Goal: Book appointment/travel/reservation: Book appointment/travel/reservation

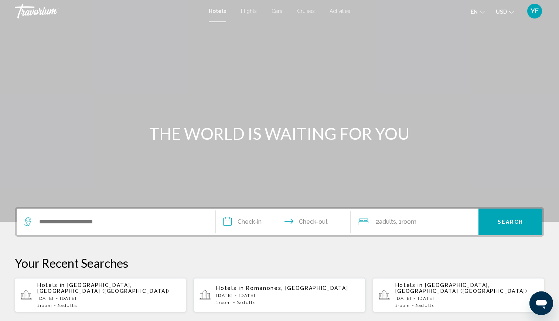
click at [123, 296] on p "[DATE] - [DATE]" at bounding box center [108, 298] width 143 height 5
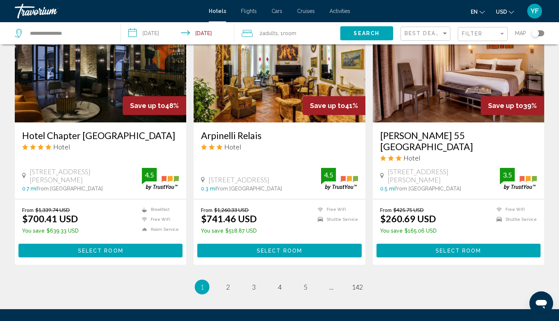
scroll to position [920, 0]
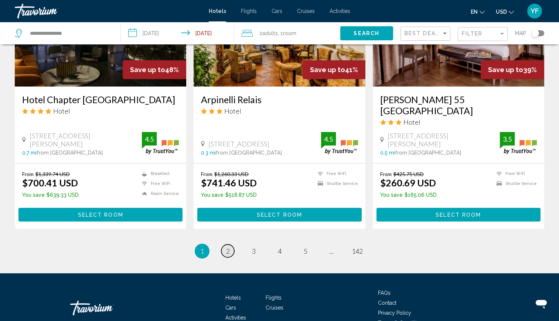
click at [228, 244] on link "page 2" at bounding box center [227, 250] width 13 height 13
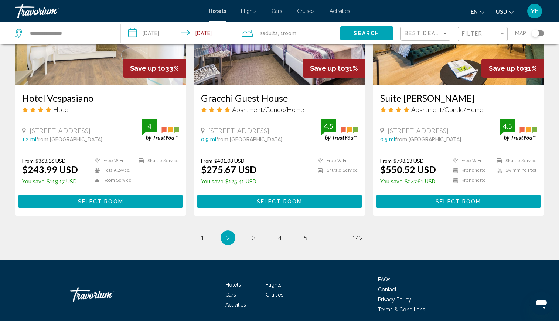
scroll to position [934, 0]
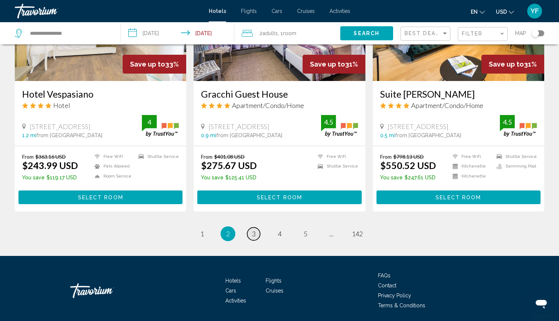
click at [253, 230] on span "3" at bounding box center [254, 234] width 4 height 8
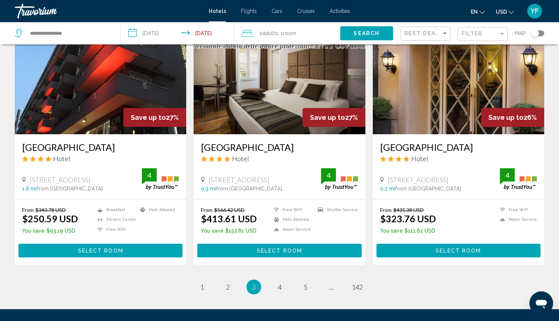
scroll to position [878, 0]
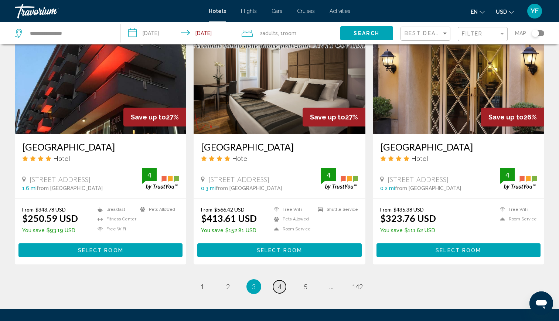
click at [279, 282] on span "4" at bounding box center [280, 286] width 4 height 8
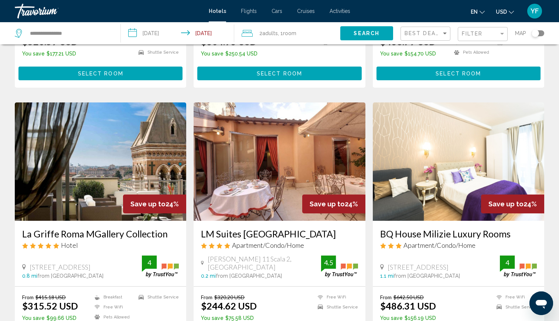
scroll to position [782, 0]
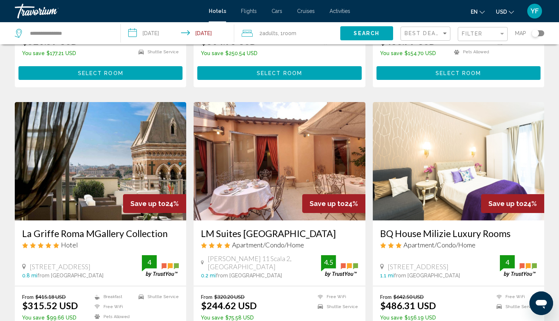
click at [107, 160] on img "Main content" at bounding box center [101, 161] width 172 height 118
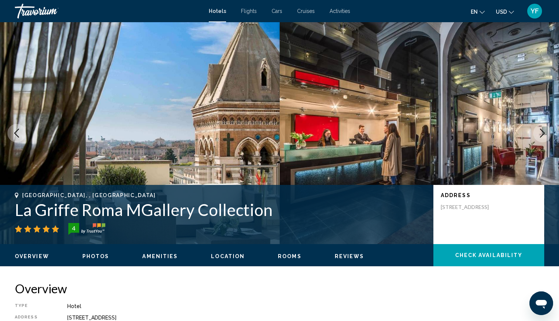
click at [545, 135] on icon "Next image" at bounding box center [542, 133] width 9 height 9
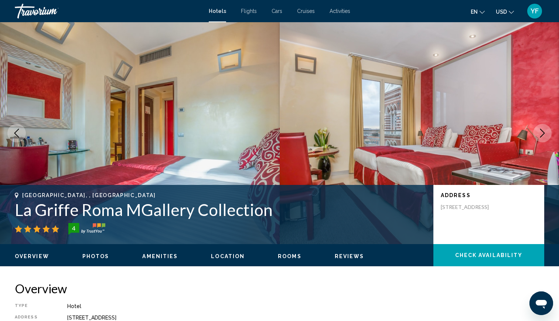
click at [544, 136] on icon "Next image" at bounding box center [542, 133] width 9 height 9
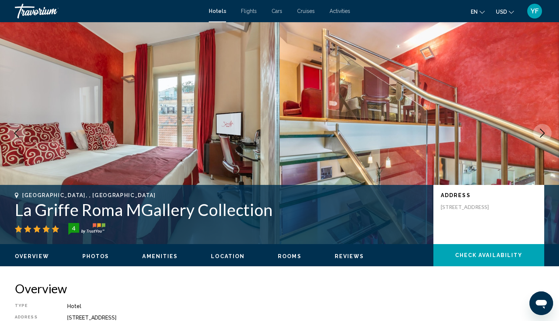
click at [544, 136] on icon "Next image" at bounding box center [542, 133] width 9 height 9
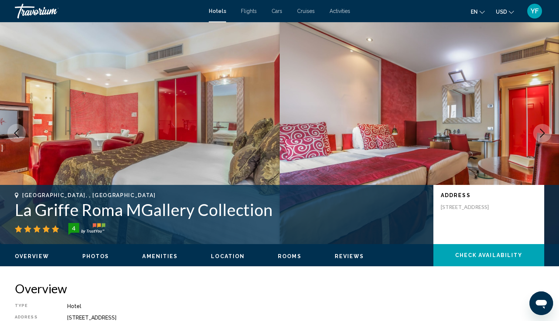
click at [544, 136] on icon "Next image" at bounding box center [542, 133] width 9 height 9
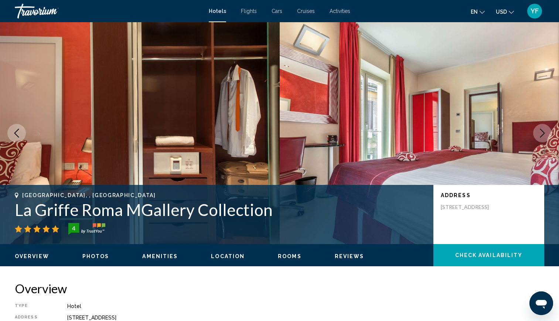
click at [544, 136] on icon "Next image" at bounding box center [542, 133] width 9 height 9
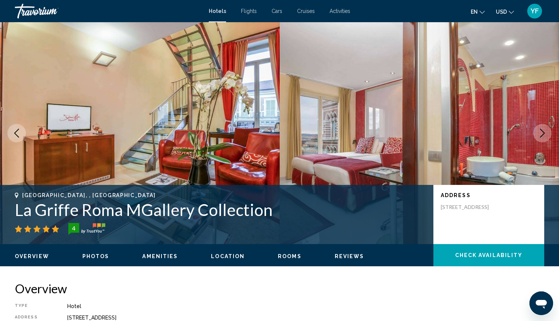
click at [544, 136] on icon "Next image" at bounding box center [542, 133] width 9 height 9
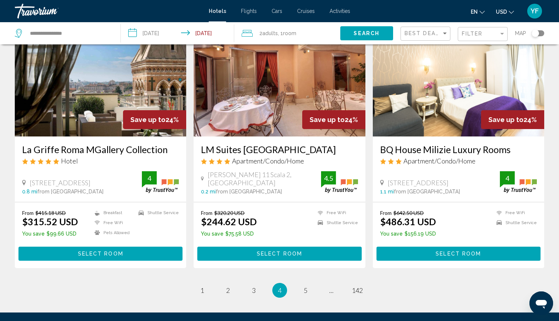
scroll to position [865, 0]
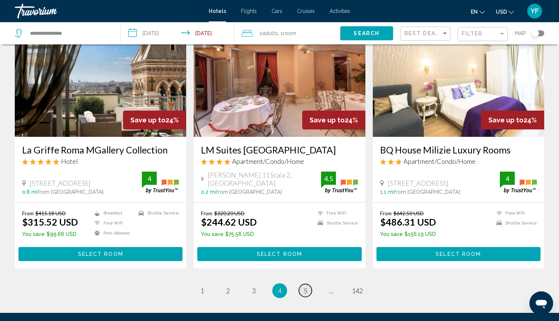
click at [304, 286] on span "5" at bounding box center [306, 290] width 4 height 8
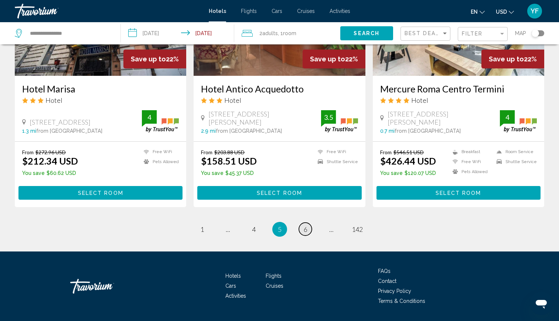
scroll to position [932, 0]
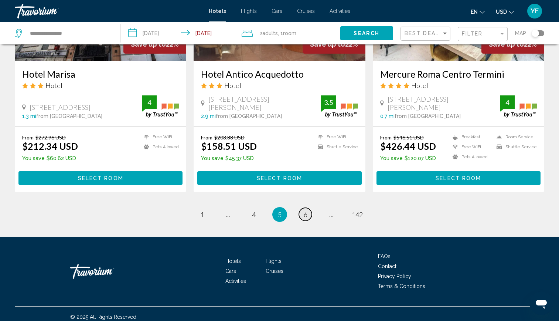
click at [306, 215] on span "6" at bounding box center [306, 214] width 4 height 8
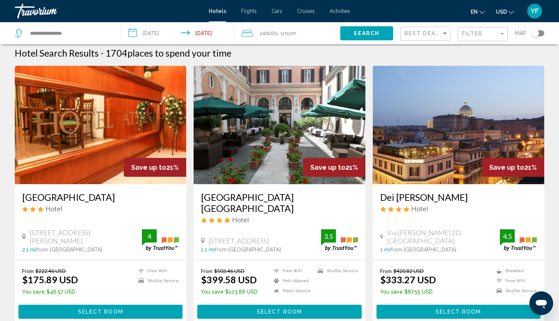
scroll to position [5, 0]
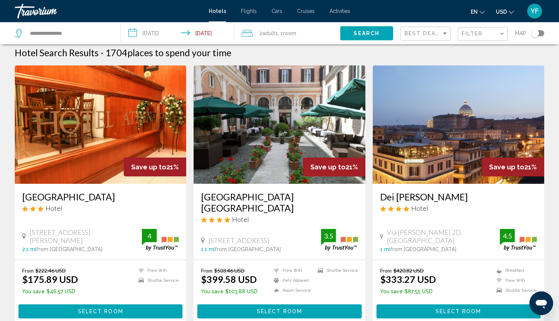
click at [428, 126] on img "Main content" at bounding box center [459, 124] width 172 height 118
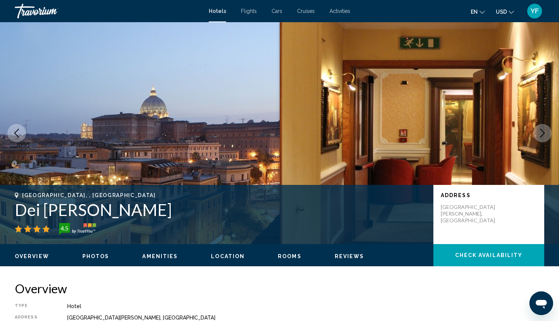
click at [540, 139] on button "Next image" at bounding box center [542, 133] width 18 height 18
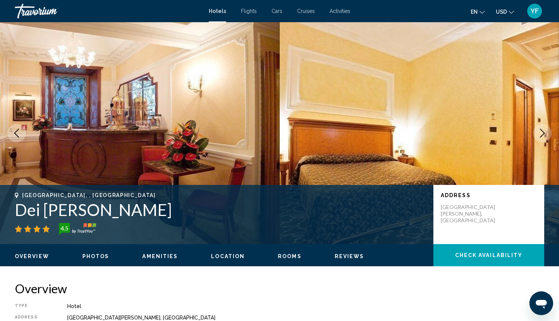
click at [540, 140] on button "Next image" at bounding box center [542, 133] width 18 height 18
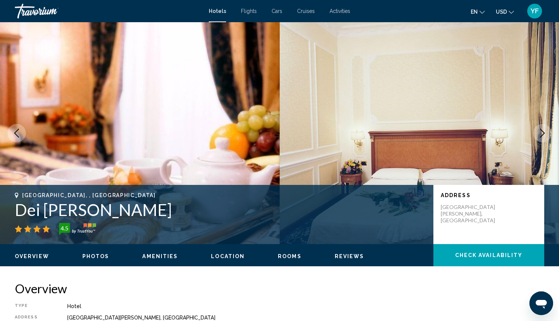
click at [540, 140] on button "Next image" at bounding box center [542, 133] width 18 height 18
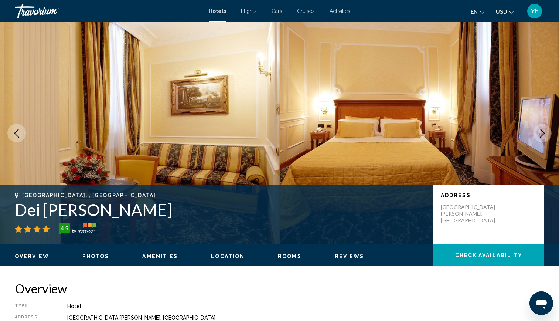
click at [540, 140] on button "Next image" at bounding box center [542, 133] width 18 height 18
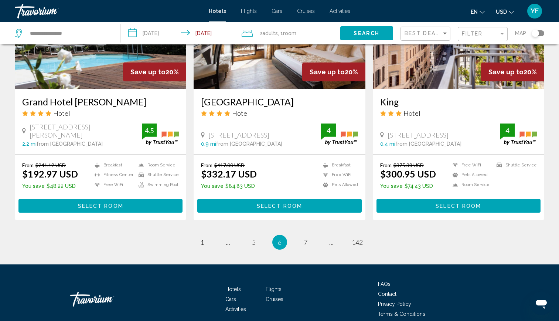
scroll to position [926, 0]
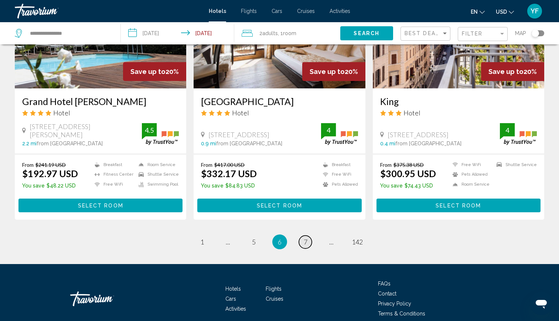
click at [304, 238] on span "7" at bounding box center [306, 242] width 4 height 8
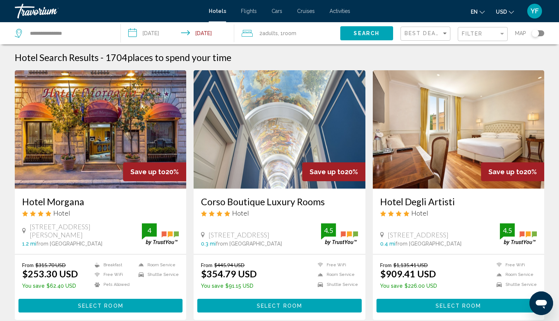
click at [304, 220] on div "Corso Boutique Luxury Rooms Hotel" at bounding box center [279, 209] width 157 height 27
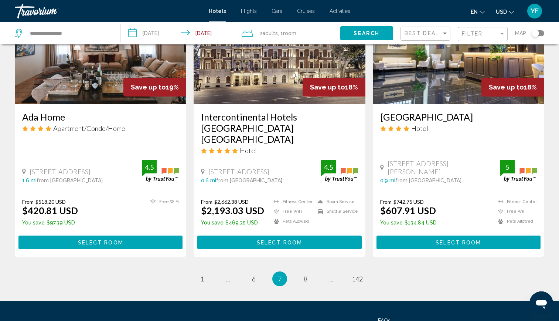
scroll to position [900, 0]
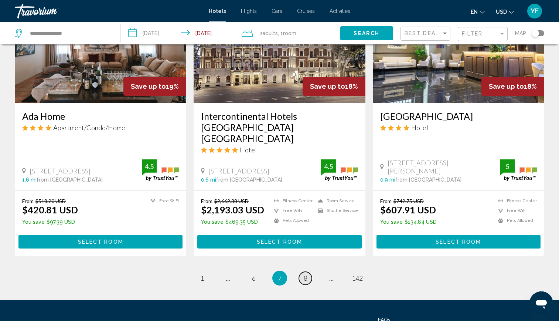
click at [299, 272] on link "page 8" at bounding box center [305, 278] width 13 height 13
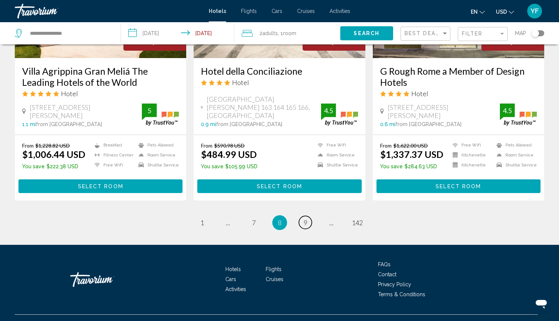
scroll to position [935, 0]
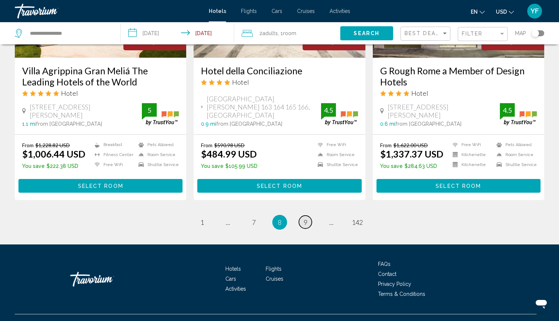
click at [303, 223] on link "page 9" at bounding box center [305, 222] width 13 height 13
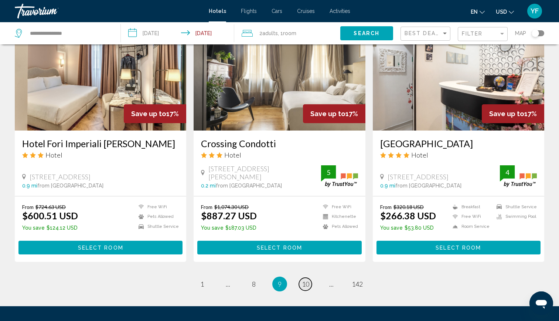
scroll to position [926, 0]
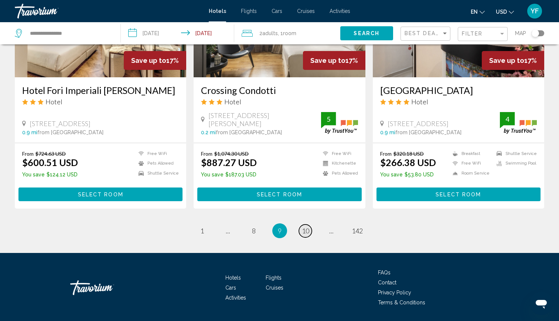
click at [305, 224] on link "page 10" at bounding box center [305, 230] width 13 height 13
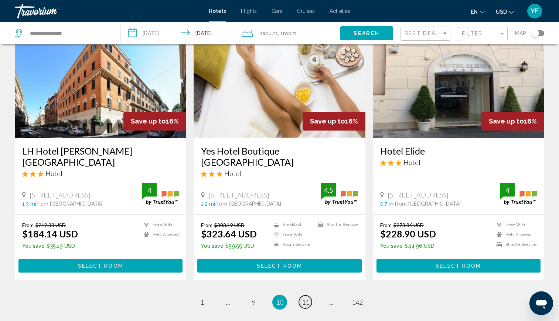
scroll to position [937, 0]
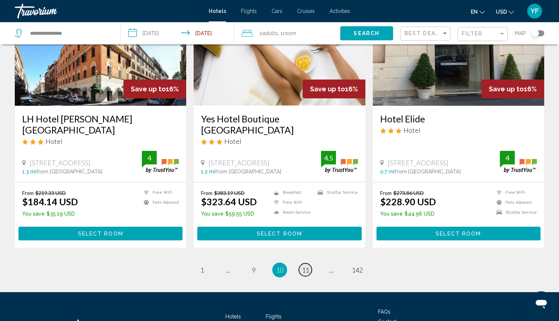
click at [304, 263] on link "page 11" at bounding box center [305, 269] width 13 height 13
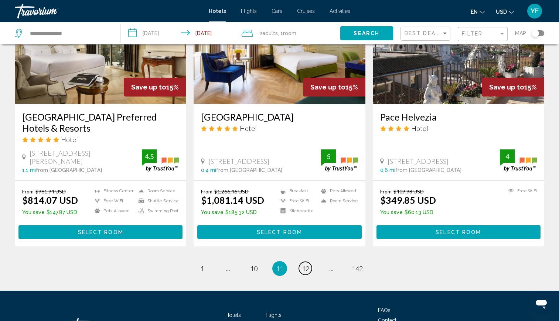
scroll to position [932, 0]
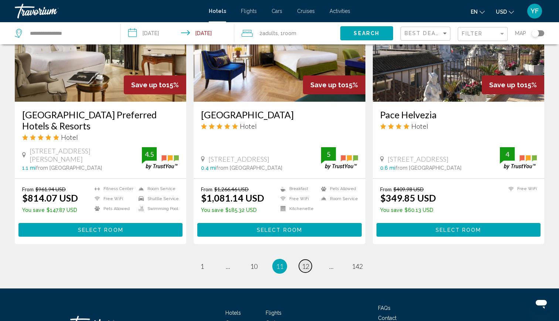
click at [303, 262] on span "12" at bounding box center [305, 266] width 7 height 8
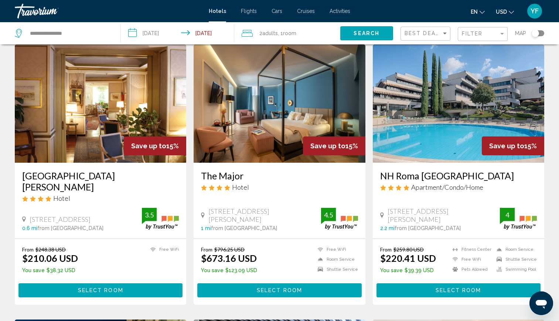
scroll to position [26, 0]
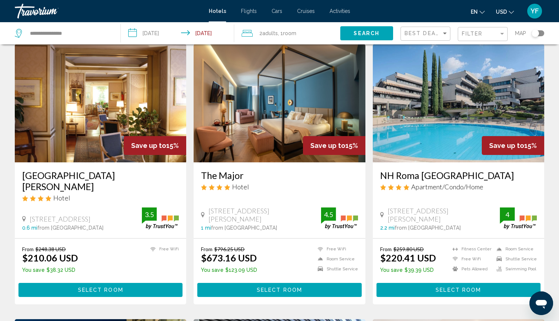
click at [126, 101] on img "Main content" at bounding box center [101, 103] width 172 height 118
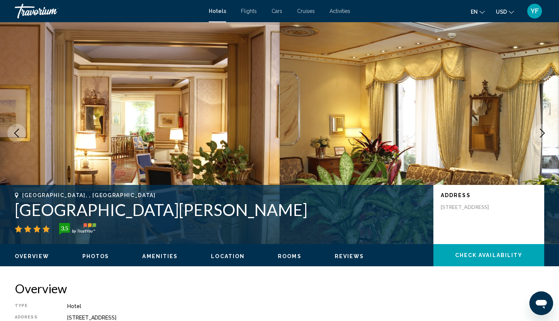
click at [544, 132] on icon "Next image" at bounding box center [542, 133] width 9 height 9
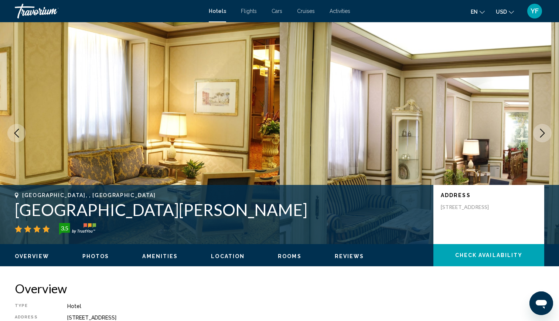
click at [543, 134] on icon "Next image" at bounding box center [542, 133] width 9 height 9
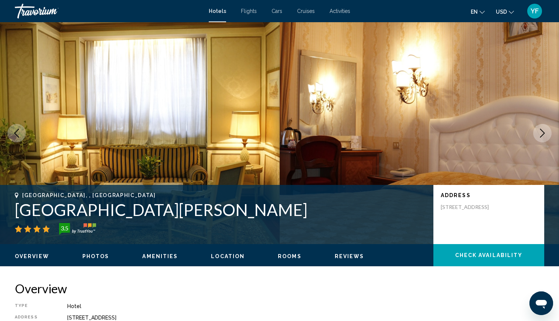
click at [542, 135] on icon "Next image" at bounding box center [542, 133] width 9 height 9
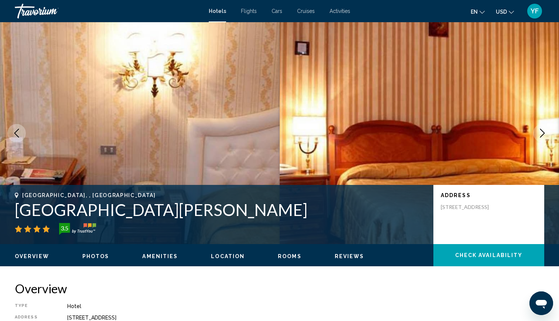
click at [542, 135] on icon "Next image" at bounding box center [542, 133] width 9 height 9
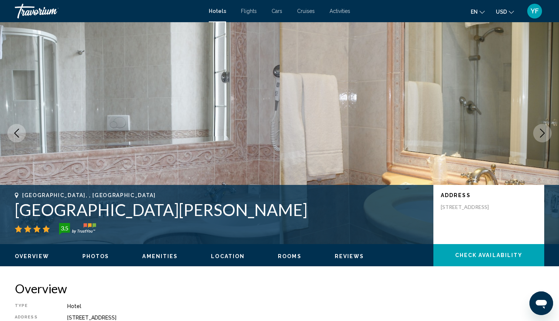
click at [542, 135] on icon "Next image" at bounding box center [542, 133] width 9 height 9
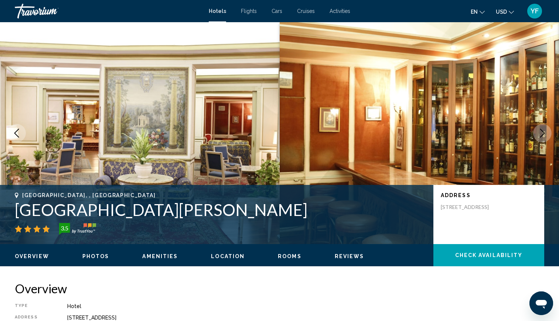
click at [542, 135] on icon "Next image" at bounding box center [542, 133] width 9 height 9
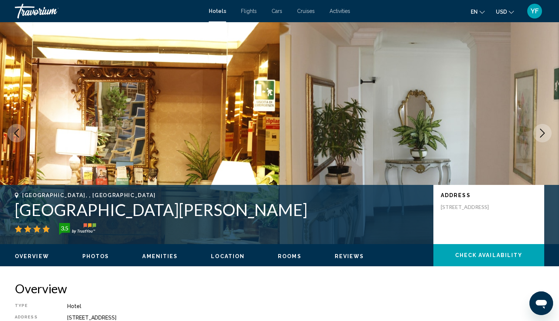
click at [542, 135] on icon "Next image" at bounding box center [542, 133] width 9 height 9
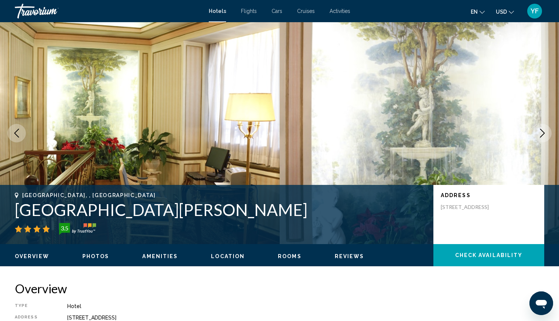
click at [542, 135] on icon "Next image" at bounding box center [542, 133] width 9 height 9
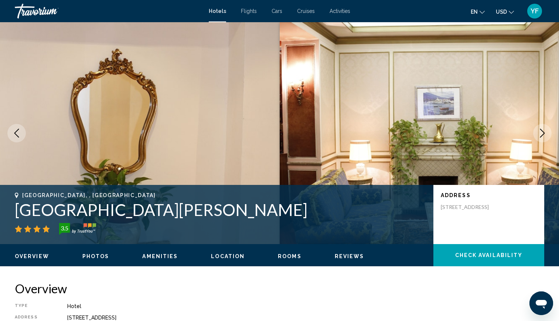
click at [542, 135] on icon "Next image" at bounding box center [542, 133] width 9 height 9
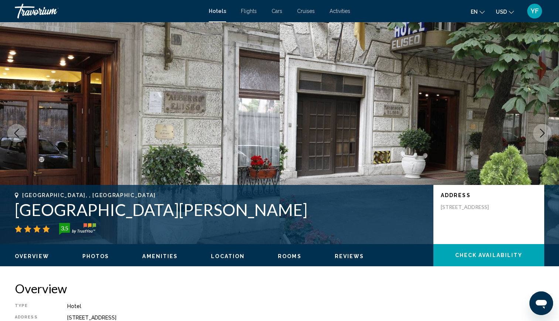
click at [542, 135] on icon "Next image" at bounding box center [542, 133] width 9 height 9
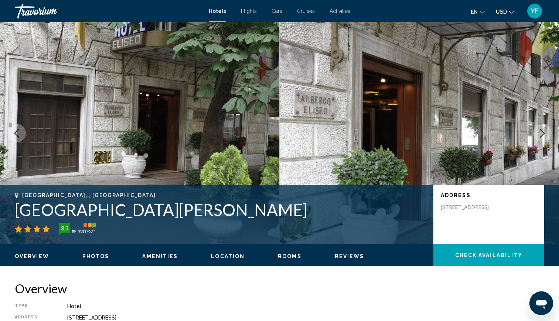
click at [542, 135] on icon "Next image" at bounding box center [542, 133] width 9 height 9
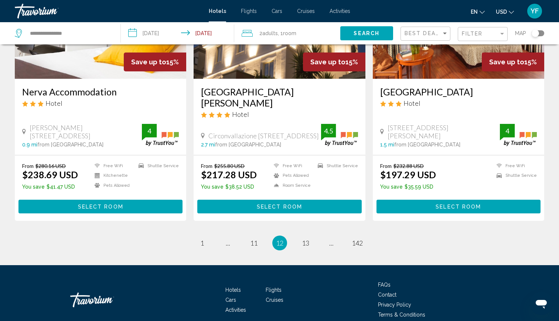
scroll to position [937, 0]
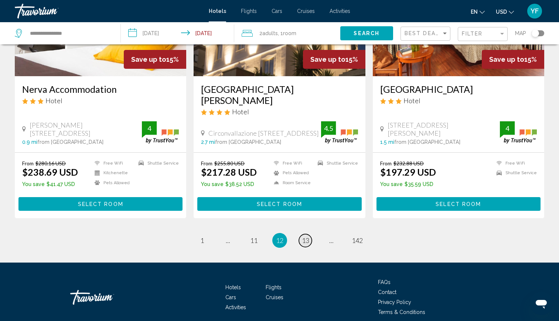
click at [304, 236] on span "13" at bounding box center [305, 240] width 7 height 8
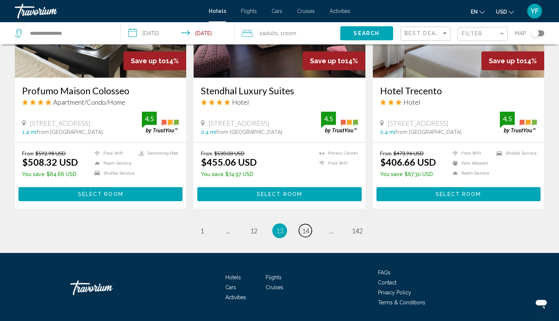
scroll to position [928, 0]
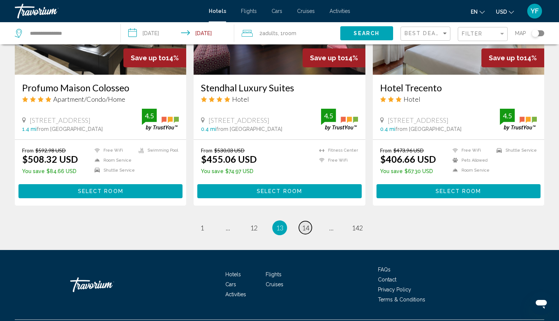
click at [307, 224] on span "14" at bounding box center [305, 228] width 7 height 8
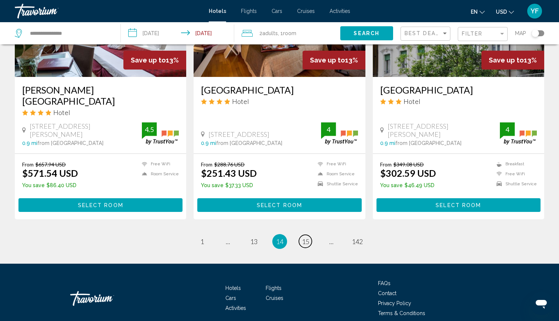
scroll to position [926, 0]
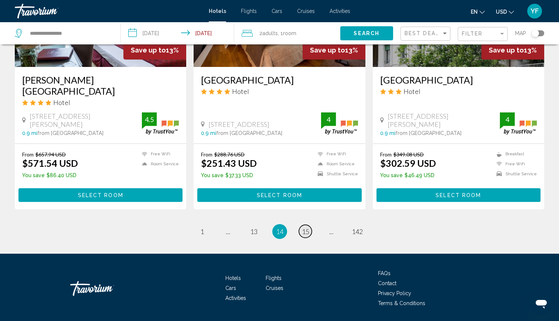
click at [300, 225] on link "page 15" at bounding box center [305, 231] width 13 height 13
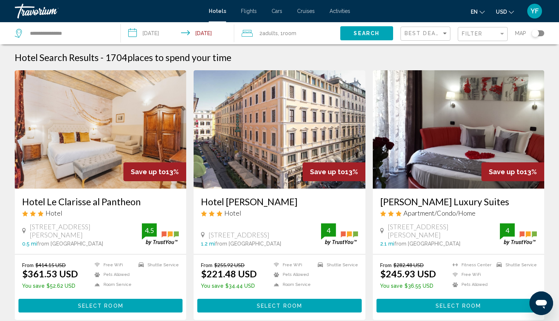
click at [283, 149] on img "Main content" at bounding box center [280, 129] width 172 height 118
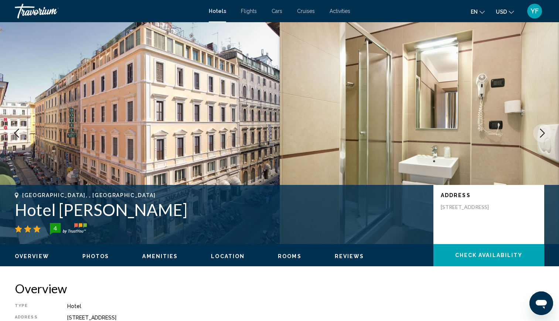
click at [541, 135] on icon "Next image" at bounding box center [542, 133] width 9 height 9
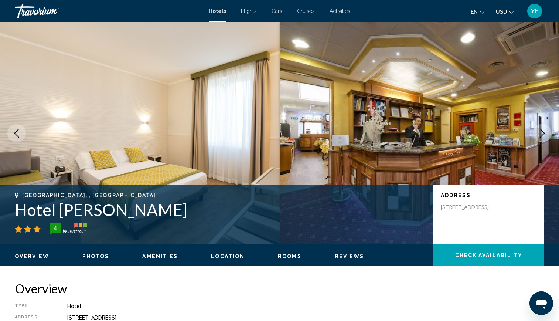
click at [541, 135] on icon "Next image" at bounding box center [542, 133] width 9 height 9
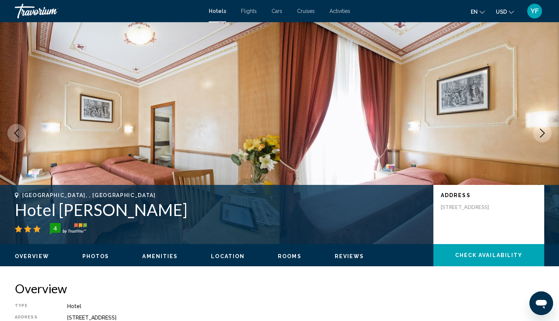
click at [541, 135] on icon "Next image" at bounding box center [542, 133] width 9 height 9
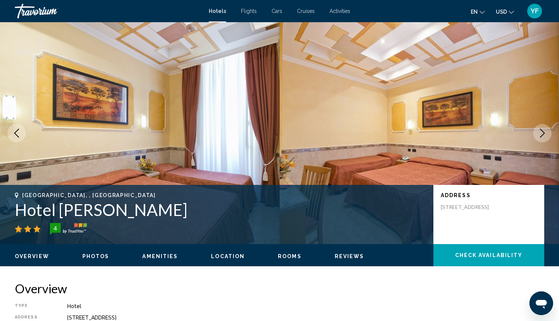
click at [541, 135] on icon "Next image" at bounding box center [542, 133] width 9 height 9
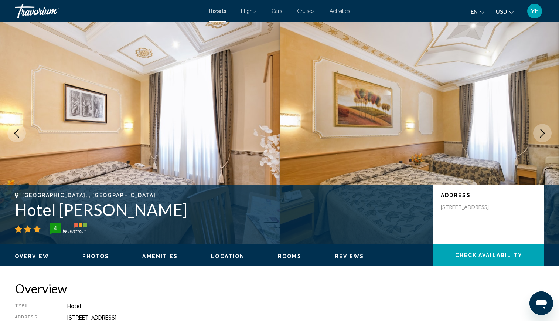
click at [541, 135] on icon "Next image" at bounding box center [542, 133] width 9 height 9
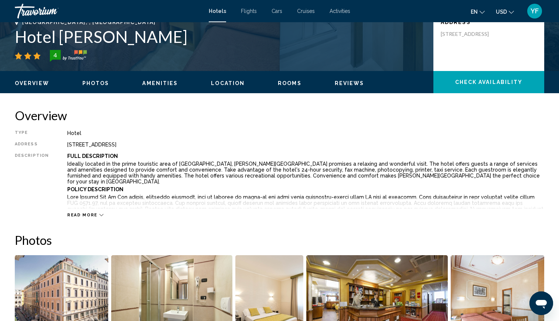
scroll to position [174, 0]
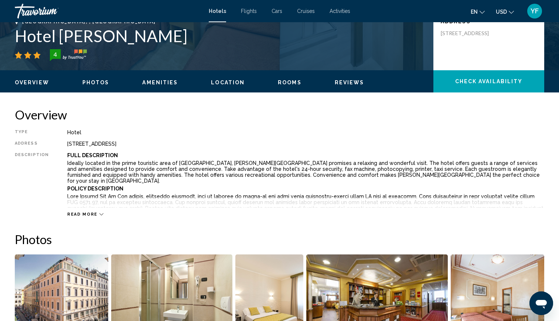
click at [90, 215] on span "Read more" at bounding box center [82, 214] width 30 height 5
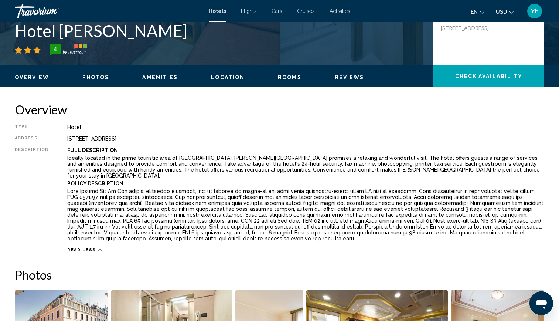
scroll to position [0, 0]
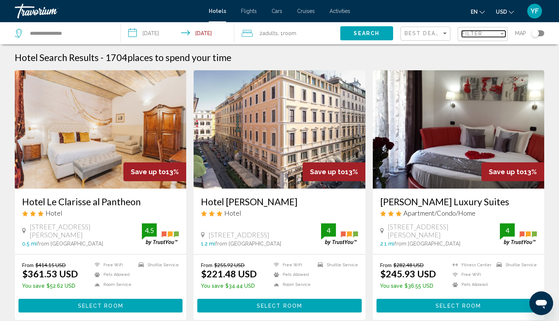
click at [477, 33] on span "Filter" at bounding box center [472, 34] width 21 height 6
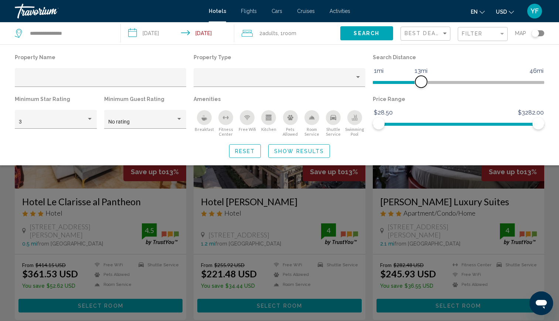
drag, startPoint x: 479, startPoint y: 84, endPoint x: 421, endPoint y: 94, distance: 59.3
click at [421, 94] on div "Property Name Property Type Search Distance 1mi 46mi 13mi Minimum Star Rating 3…" at bounding box center [279, 94] width 537 height 85
drag, startPoint x: 537, startPoint y: 124, endPoint x: 434, endPoint y: 126, distance: 103.5
click at [434, 126] on span "Hotel Filters" at bounding box center [434, 124] width 12 height 12
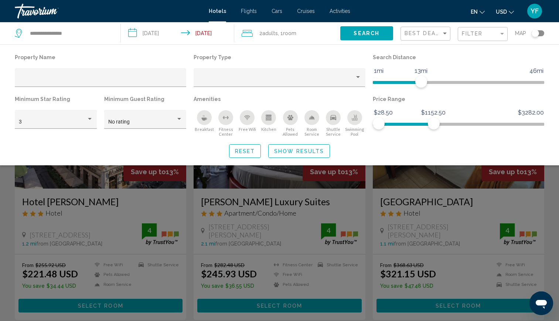
click at [289, 151] on span "Show Results" at bounding box center [299, 151] width 50 height 6
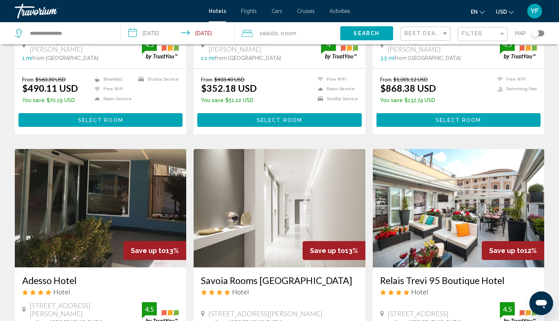
scroll to position [726, 0]
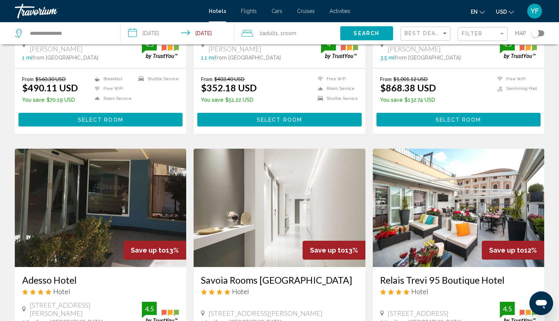
click at [289, 151] on img "Main content" at bounding box center [280, 208] width 172 height 118
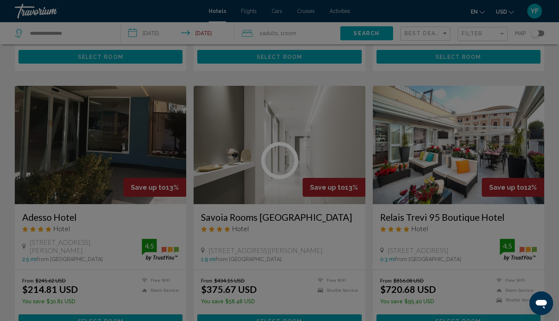
scroll to position [789, 0]
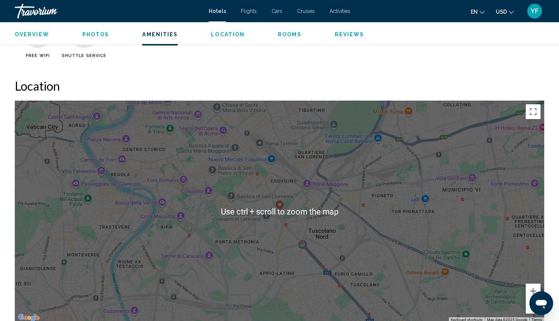
scroll to position [639, 0]
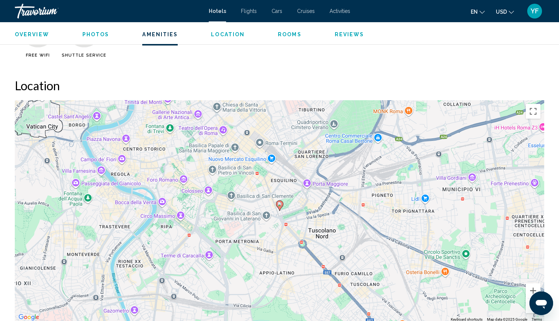
click at [281, 204] on image "Main content" at bounding box center [280, 204] width 4 height 4
click at [337, 216] on div "To navigate, press the arrow keys. To activate drag with keyboard, press Alt + …" at bounding box center [280, 211] width 530 height 222
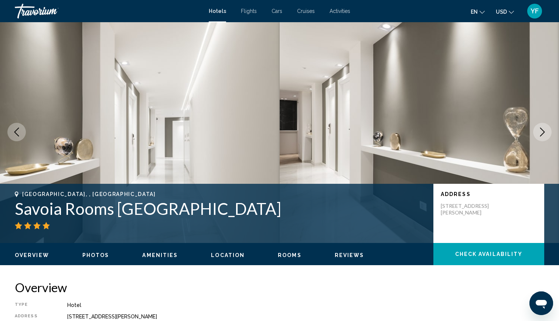
scroll to position [0, 0]
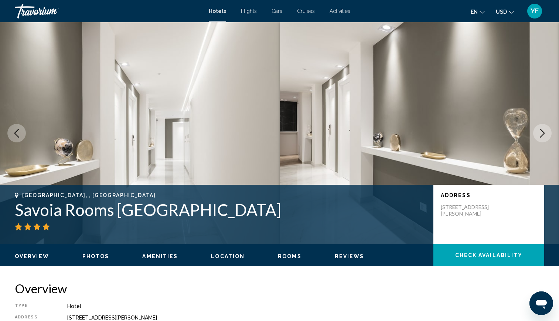
click at [543, 136] on icon "Next image" at bounding box center [542, 133] width 9 height 9
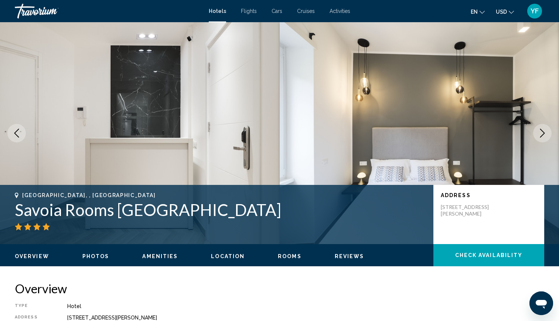
click at [543, 136] on icon "Next image" at bounding box center [542, 133] width 9 height 9
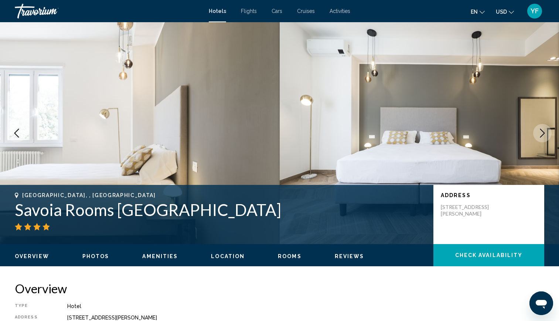
click at [543, 136] on icon "Next image" at bounding box center [542, 133] width 9 height 9
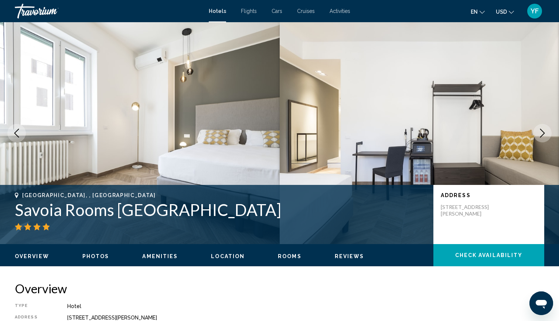
click at [543, 136] on icon "Next image" at bounding box center [542, 133] width 9 height 9
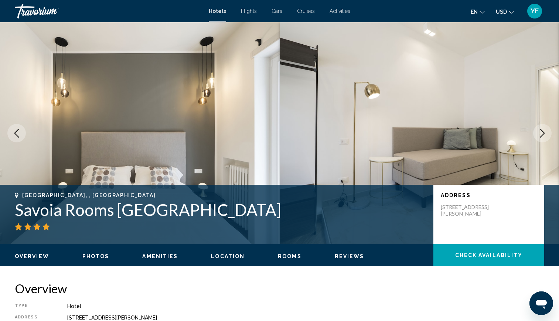
click at [543, 136] on icon "Next image" at bounding box center [542, 133] width 9 height 9
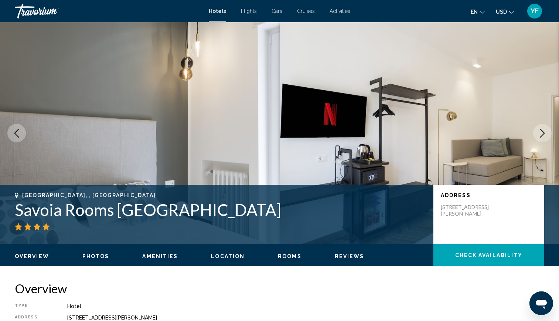
click at [543, 136] on icon "Next image" at bounding box center [542, 133] width 9 height 9
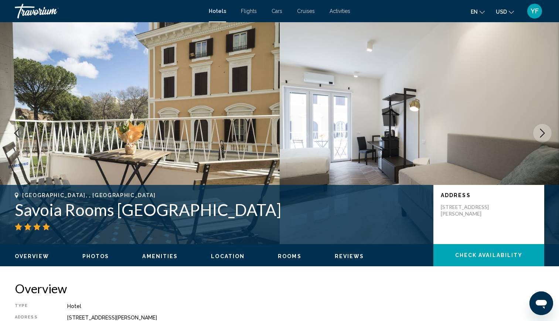
click at [543, 136] on icon "Next image" at bounding box center [542, 133] width 9 height 9
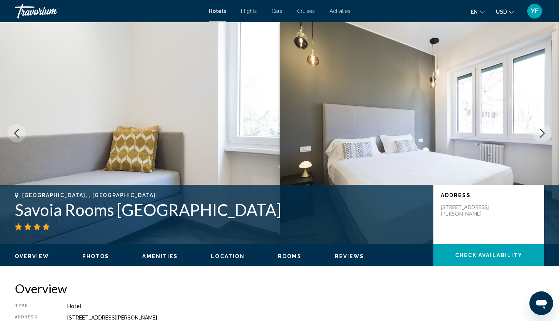
click at [543, 136] on icon "Next image" at bounding box center [542, 133] width 9 height 9
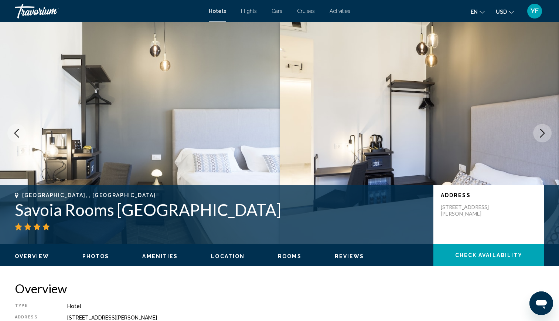
click at [543, 136] on icon "Next image" at bounding box center [542, 133] width 9 height 9
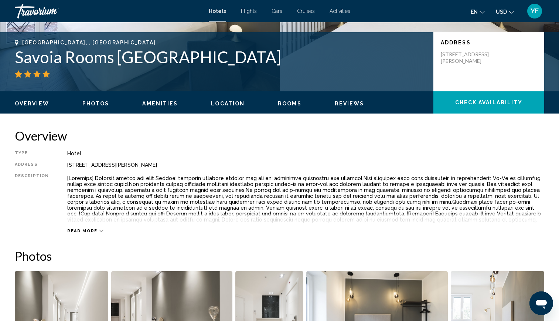
scroll to position [153, 0]
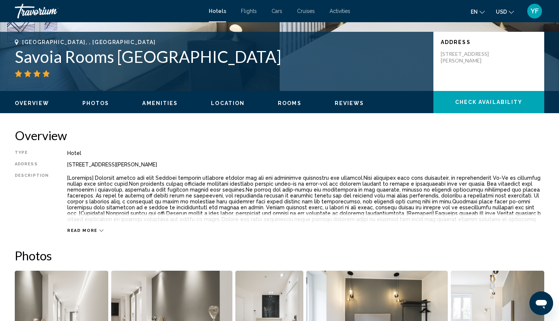
click at [167, 102] on span "Amenities" at bounding box center [159, 103] width 35 height 6
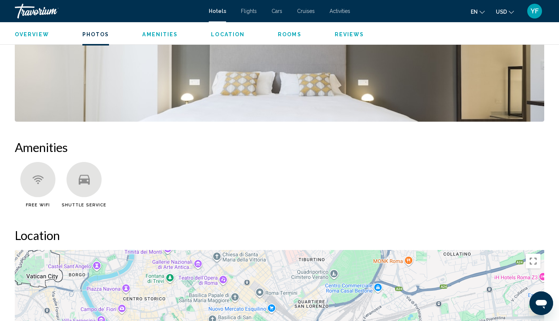
scroll to position [489, 0]
click at [335, 34] on span "Reviews" at bounding box center [350, 34] width 30 height 6
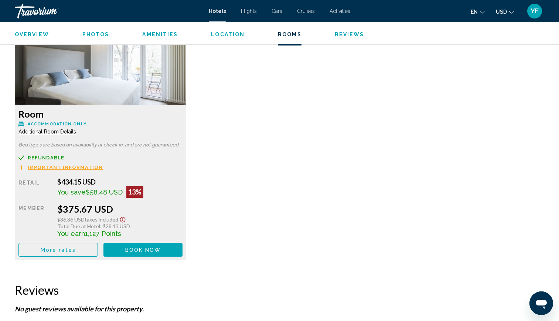
scroll to position [1026, 0]
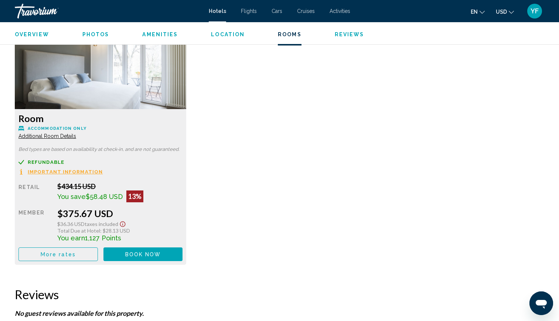
click at [92, 34] on span "Photos" at bounding box center [95, 34] width 27 height 6
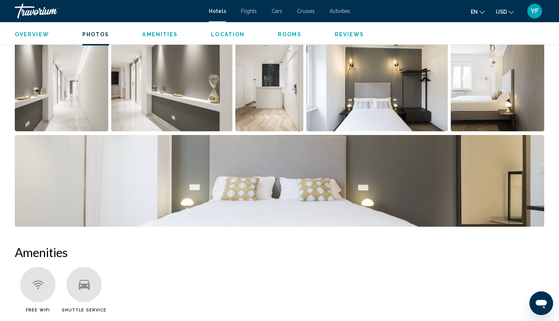
scroll to position [357, 0]
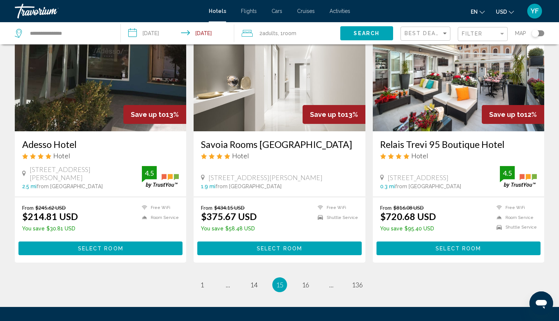
scroll to position [862, 0]
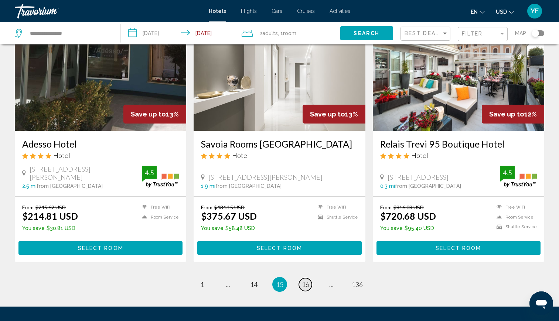
click at [306, 280] on span "16" at bounding box center [305, 284] width 7 height 8
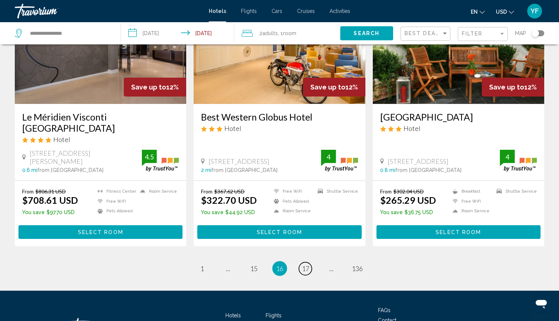
scroll to position [891, 0]
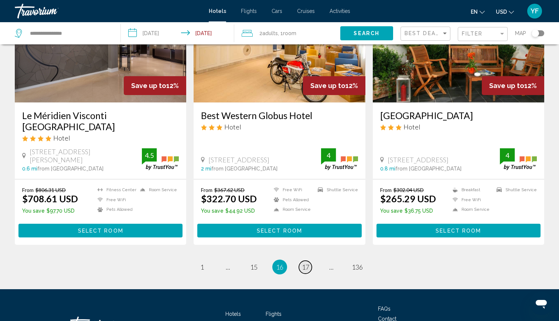
click at [301, 261] on link "page 17" at bounding box center [305, 267] width 13 height 13
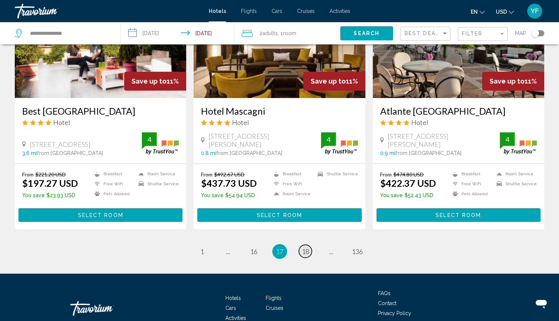
scroll to position [895, 0]
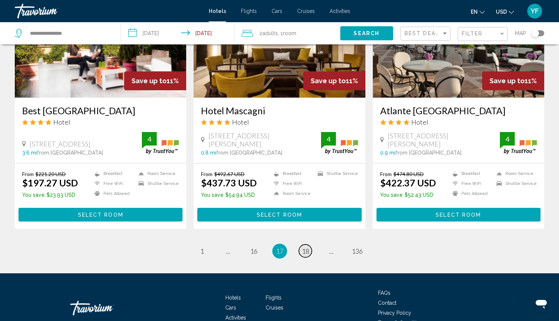
click at [308, 251] on span "18" at bounding box center [305, 251] width 7 height 8
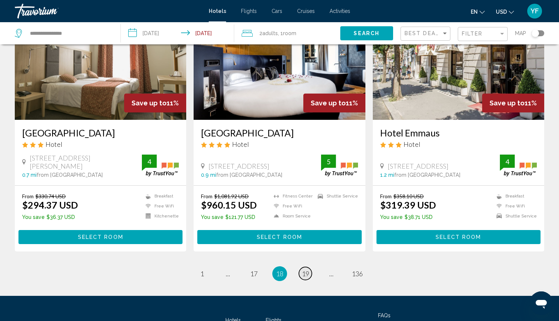
scroll to position [894, 0]
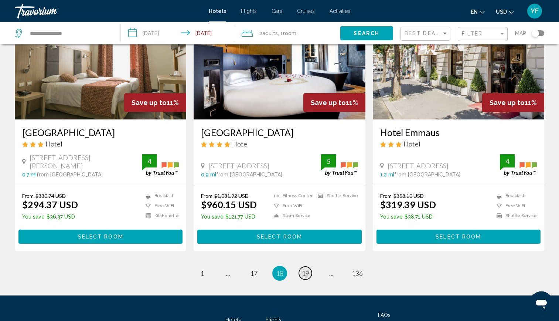
drag, startPoint x: 306, startPoint y: 251, endPoint x: 305, endPoint y: 255, distance: 3.8
click at [305, 269] on span "19" at bounding box center [305, 273] width 7 height 8
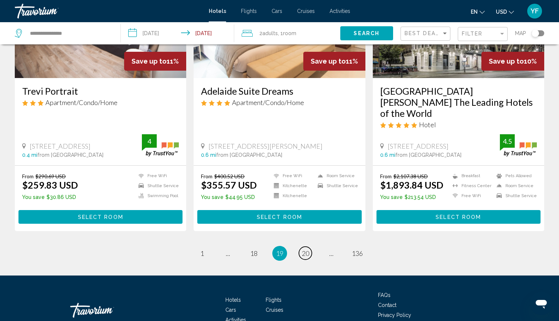
scroll to position [912, 0]
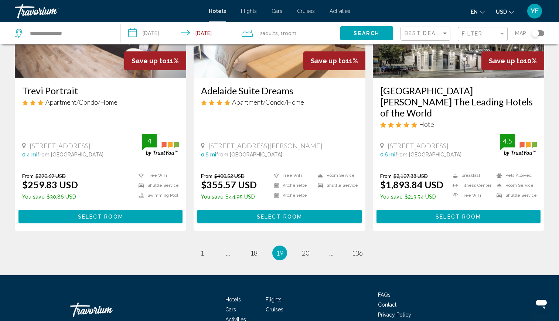
drag, startPoint x: 307, startPoint y: 231, endPoint x: 301, endPoint y: 238, distance: 8.6
click at [301, 245] on li "page 20" at bounding box center [305, 252] width 15 height 15
click at [303, 249] on span "20" at bounding box center [305, 253] width 7 height 8
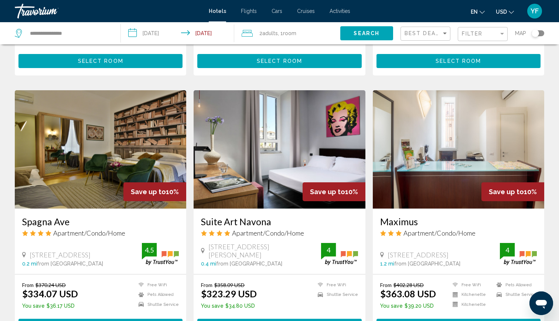
scroll to position [509, 0]
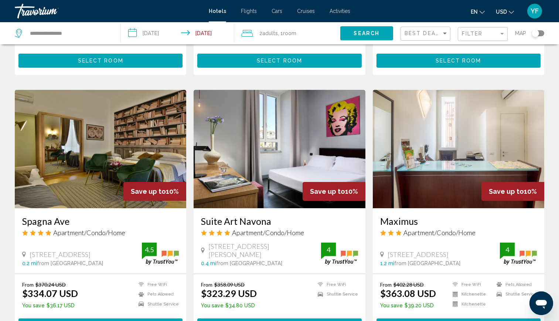
click at [303, 233] on span "Apartment/Condo/Home" at bounding box center [268, 232] width 72 height 8
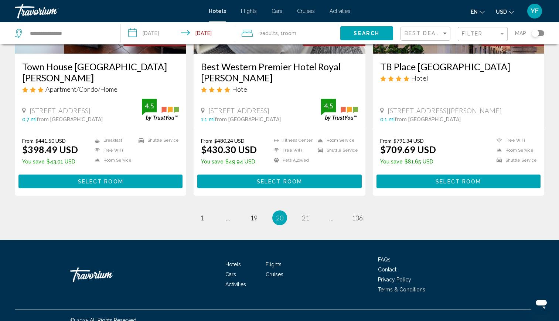
scroll to position [929, 0]
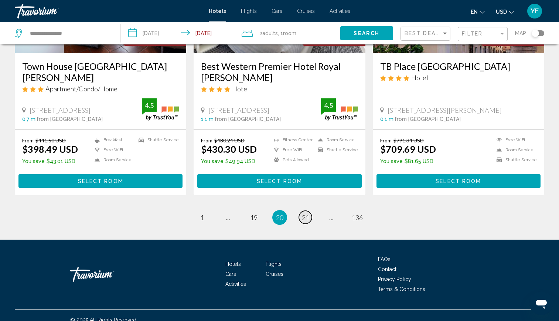
click at [305, 217] on span "21" at bounding box center [305, 217] width 7 height 8
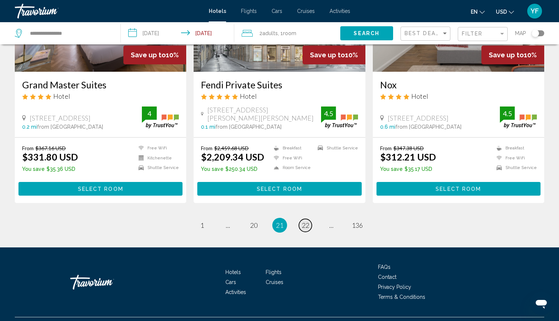
scroll to position [926, 0]
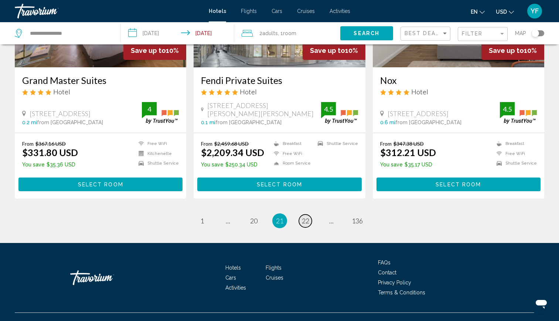
click at [308, 214] on link "page 22" at bounding box center [305, 220] width 13 height 13
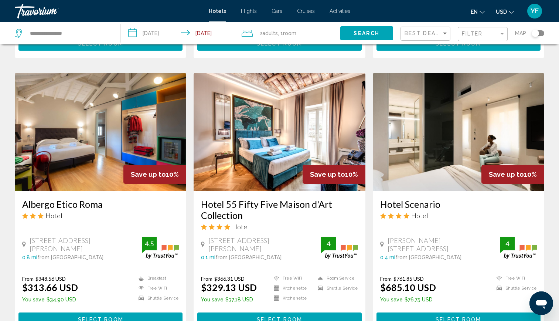
scroll to position [832, 0]
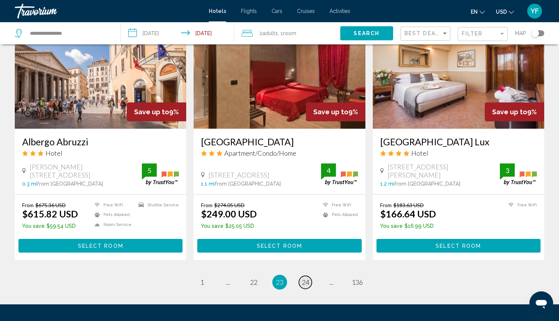
scroll to position [875, 0]
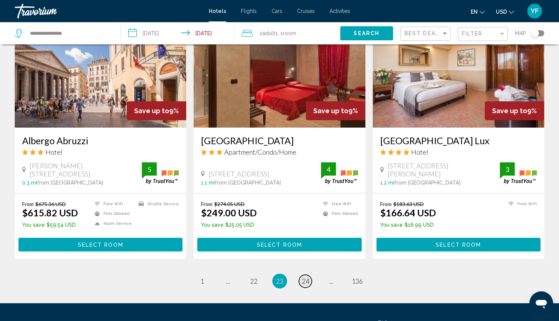
click at [307, 275] on link "page 24" at bounding box center [305, 281] width 13 height 13
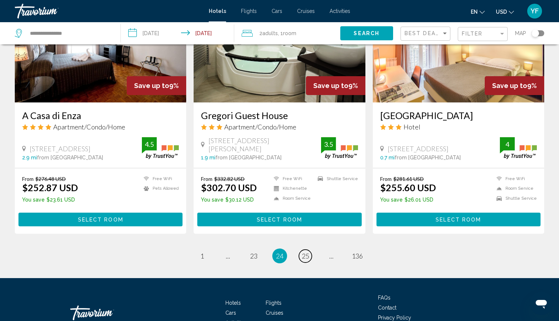
scroll to position [925, 0]
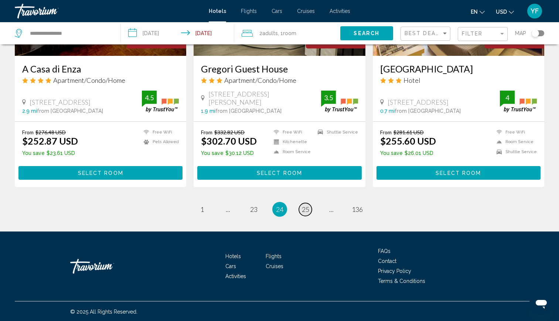
click at [305, 211] on span "25" at bounding box center [305, 209] width 7 height 8
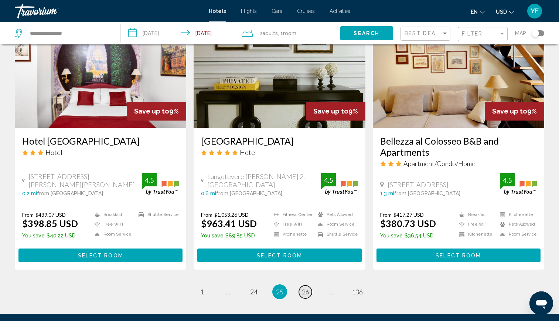
scroll to position [881, 0]
